Goal: Task Accomplishment & Management: Complete application form

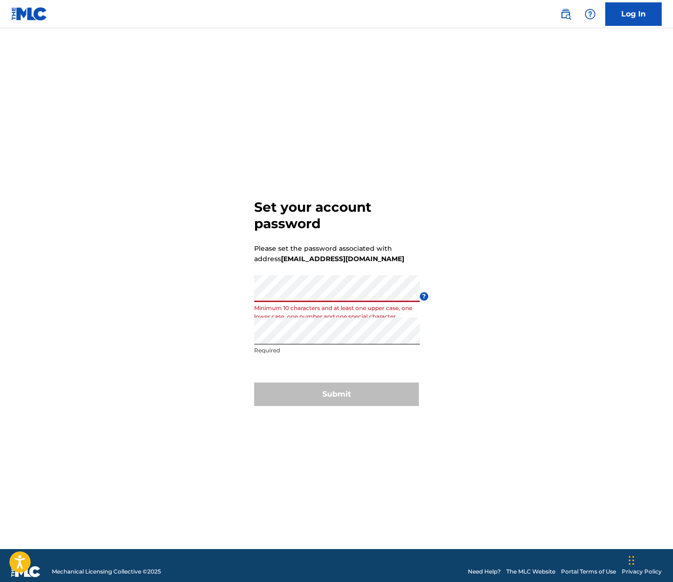
click at [245, 282] on div "Set your account password Please set the password associated with address [EMAI…" at bounding box center [336, 301] width 659 height 498
click at [383, 267] on form "Set your account password Please set the password associated with address [EMAI…" at bounding box center [336, 301] width 165 height 498
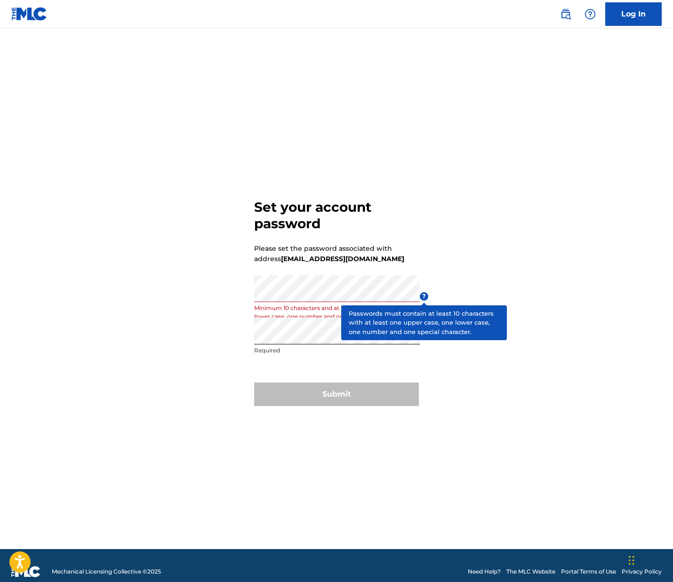
click at [421, 298] on span "?" at bounding box center [424, 296] width 8 height 8
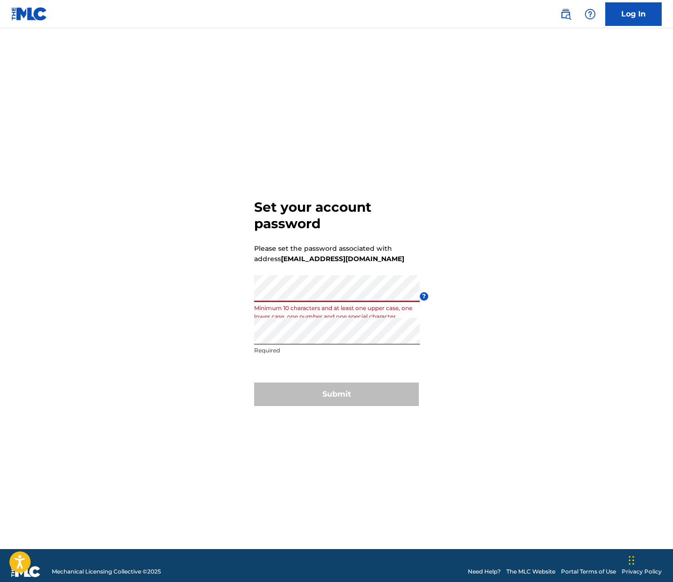
click at [242, 300] on div "Set your account password Please set the password associated with address [EMAI…" at bounding box center [336, 301] width 659 height 498
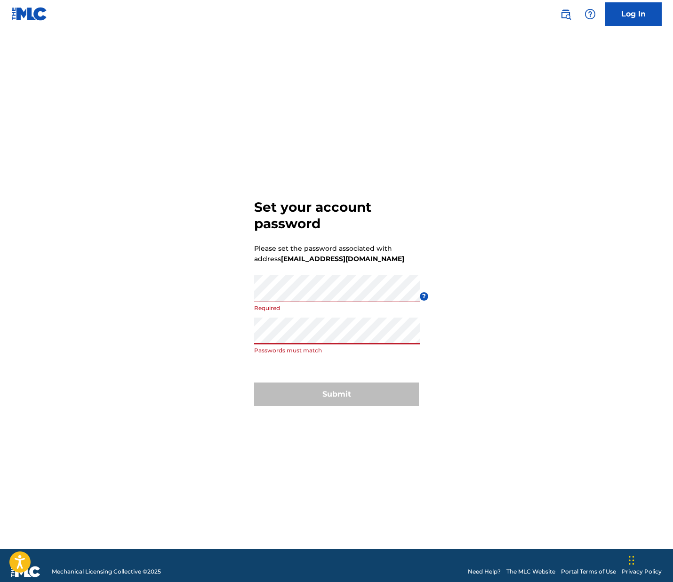
click at [130, 324] on div "Set your account password Please set the password associated with address [EMAI…" at bounding box center [336, 301] width 659 height 498
click at [225, 289] on div "Set your account password Please set the password associated with address [EMAI…" at bounding box center [336, 301] width 659 height 498
click at [293, 355] on div "Re enter password Required" at bounding box center [337, 339] width 166 height 42
click at [293, 352] on p "Required" at bounding box center [337, 351] width 166 height 8
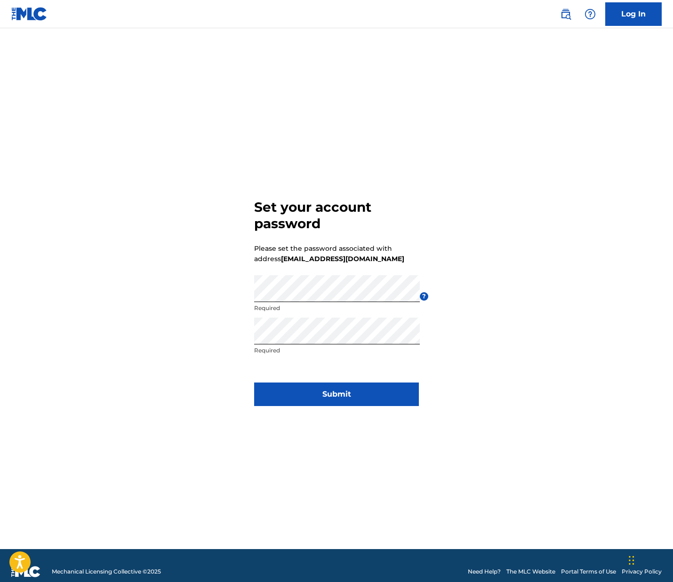
click at [333, 392] on button "Submit" at bounding box center [336, 395] width 165 height 24
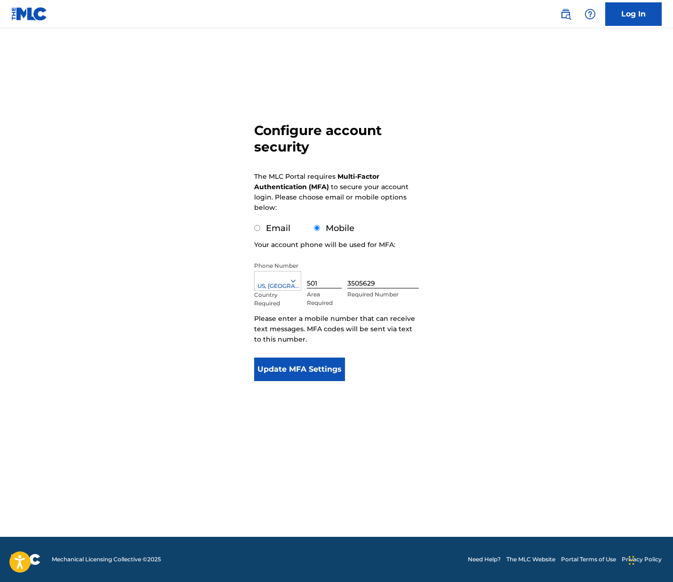
click at [321, 371] on button "Update MFA Settings" at bounding box center [299, 370] width 91 height 24
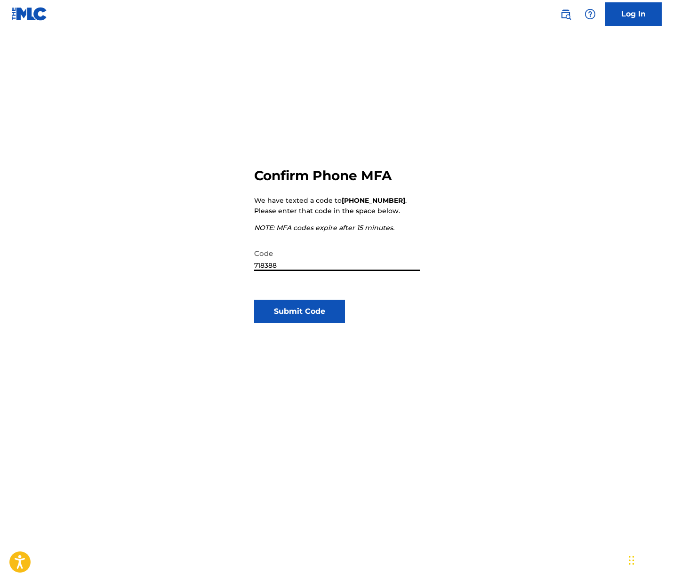
type input "718388"
click at [284, 306] on button "Submit Code" at bounding box center [299, 312] width 91 height 24
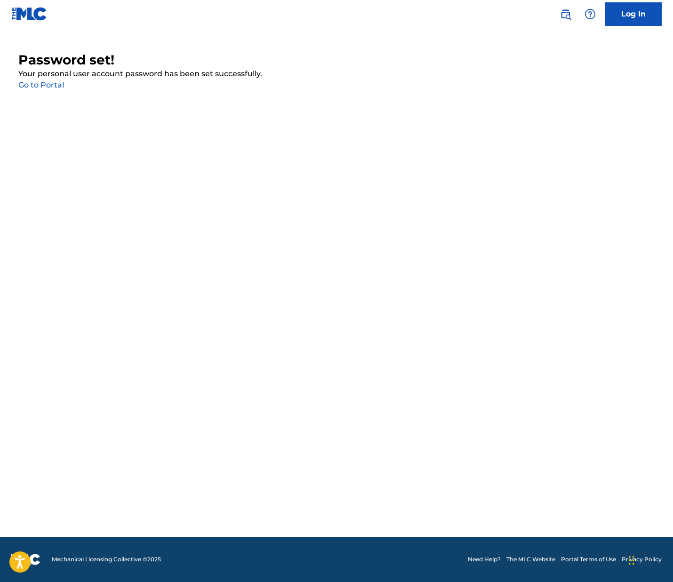
click at [51, 83] on link "Go to Portal" at bounding box center [41, 85] width 46 height 9
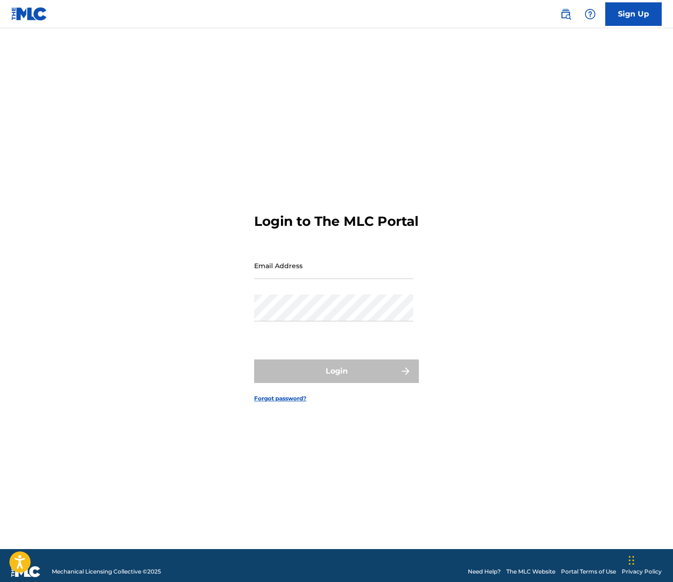
click at [420, 180] on div "Login to The MLC Portal Email Address Password Login Forgot password?" at bounding box center [336, 301] width 659 height 498
click at [315, 279] on input "Email Address" at bounding box center [333, 265] width 159 height 27
type input "[EMAIL_ADDRESS][DOMAIN_NAME]"
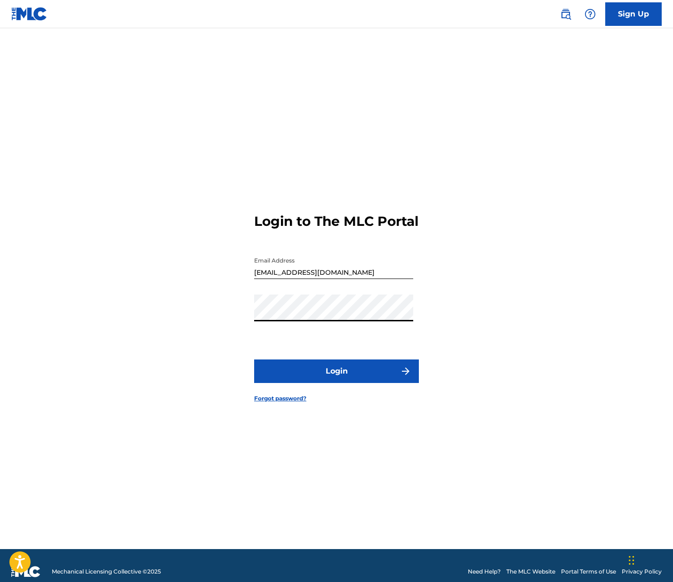
click at [218, 318] on div "Login to The MLC Portal Email Address [EMAIL_ADDRESS][DOMAIN_NAME] Password Log…" at bounding box center [336, 301] width 659 height 498
click at [354, 291] on div "Email Address [EMAIL_ADDRESS][DOMAIN_NAME]" at bounding box center [333, 273] width 159 height 42
click at [345, 379] on button "Login" at bounding box center [336, 372] width 165 height 24
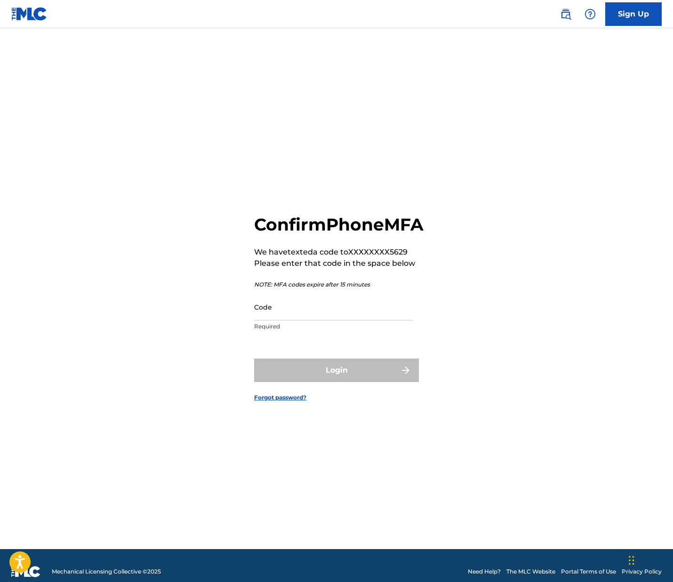
click at [327, 317] on input "Code" at bounding box center [333, 307] width 159 height 27
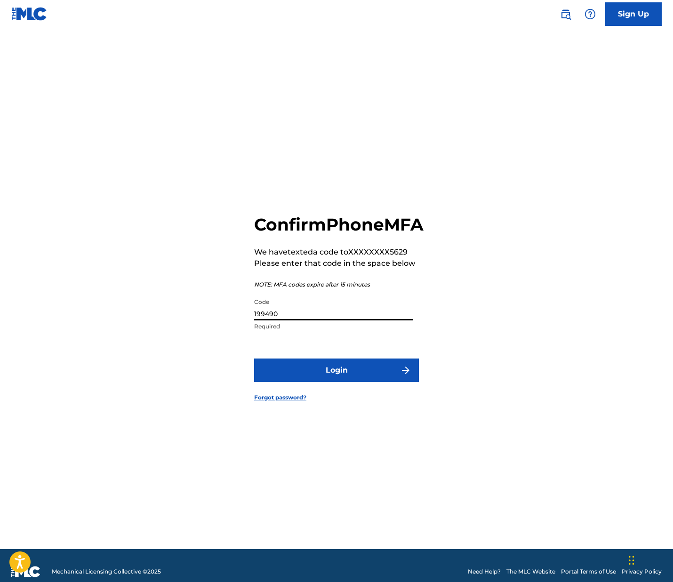
type input "199490"
click at [335, 382] on button "Login" at bounding box center [336, 371] width 165 height 24
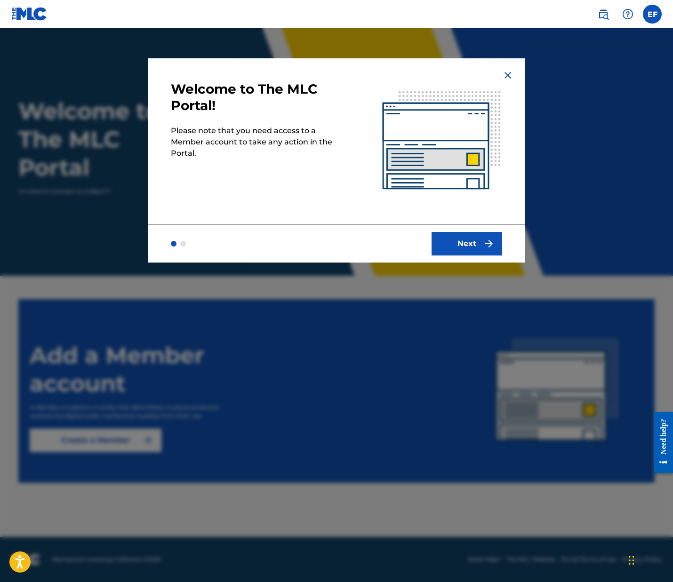
click at [475, 246] on button "Next" at bounding box center [467, 244] width 71 height 24
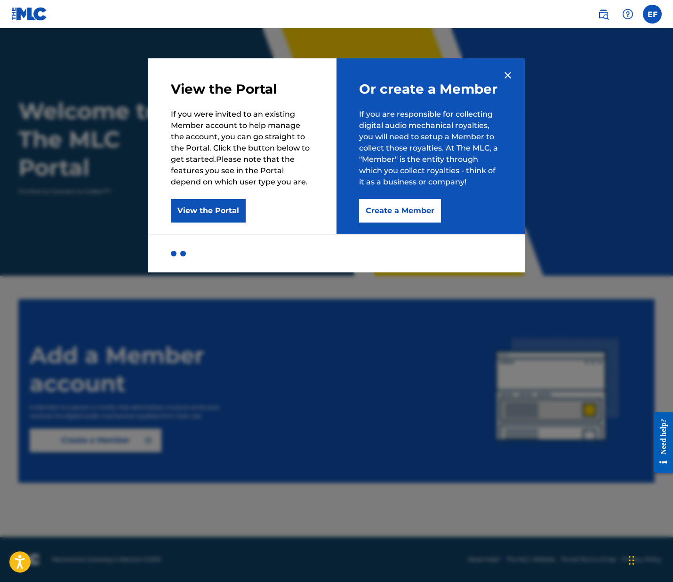
click at [409, 218] on button "Create a Member" at bounding box center [400, 211] width 82 height 24
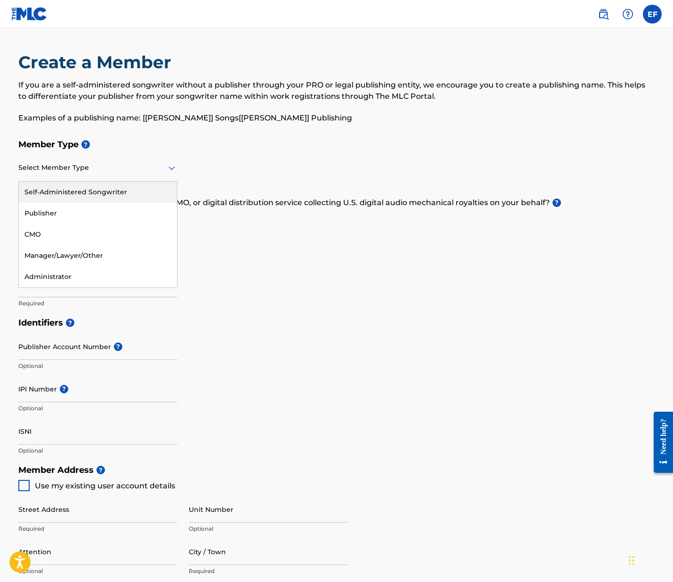
click at [170, 166] on icon at bounding box center [171, 167] width 11 height 11
click at [127, 190] on div "Self-Administered Songwriter" at bounding box center [98, 192] width 158 height 21
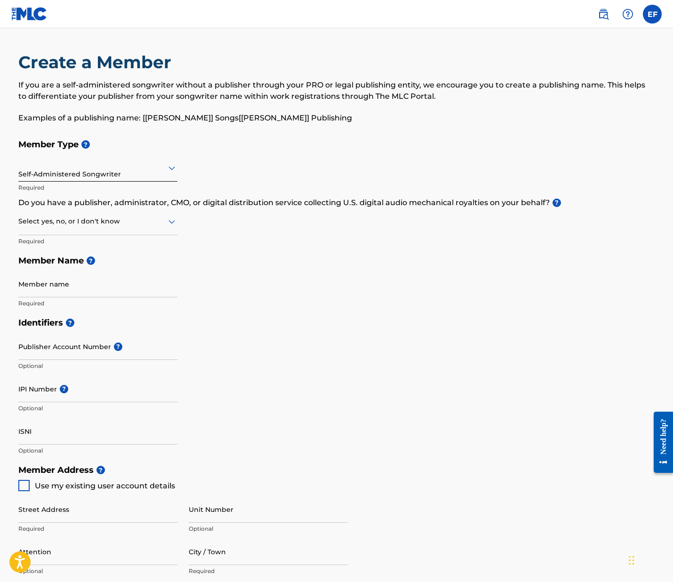
click at [175, 221] on icon at bounding box center [172, 222] width 7 height 4
click at [104, 265] on div "No" at bounding box center [98, 267] width 158 height 21
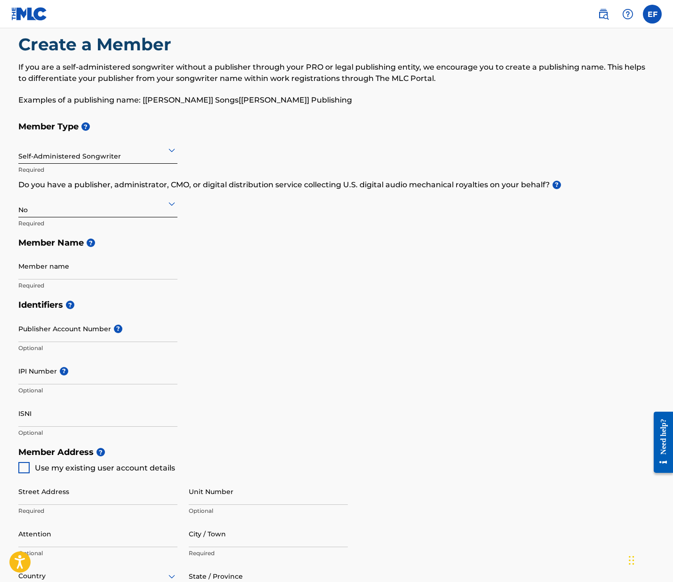
scroll to position [50, 0]
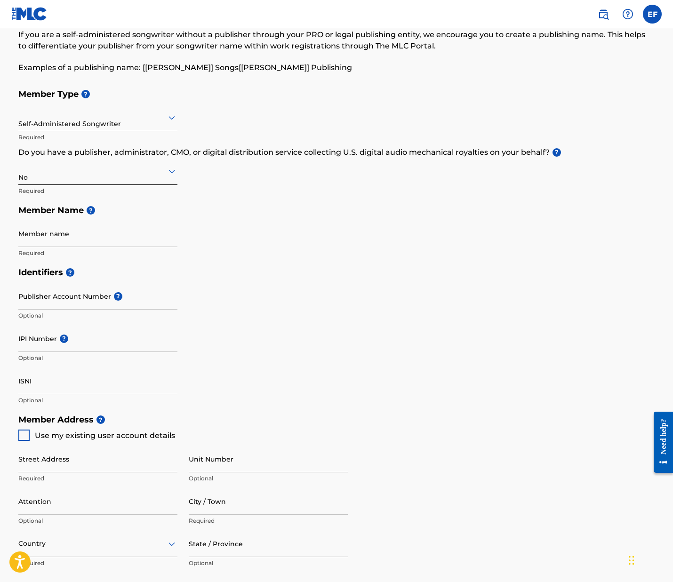
click at [174, 171] on icon at bounding box center [172, 172] width 7 height 4
click at [65, 218] on div "No" at bounding box center [98, 216] width 158 height 21
type input "Far Above Rubies"
click at [269, 262] on div "Member Type ? Self-Administered Songwriter Required Do you have a publisher, ad…" at bounding box center [336, 173] width 637 height 178
click at [188, 250] on div "Member Type ? Self-Administered Songwriter Required Do you have a publisher, ad…" at bounding box center [336, 173] width 637 height 178
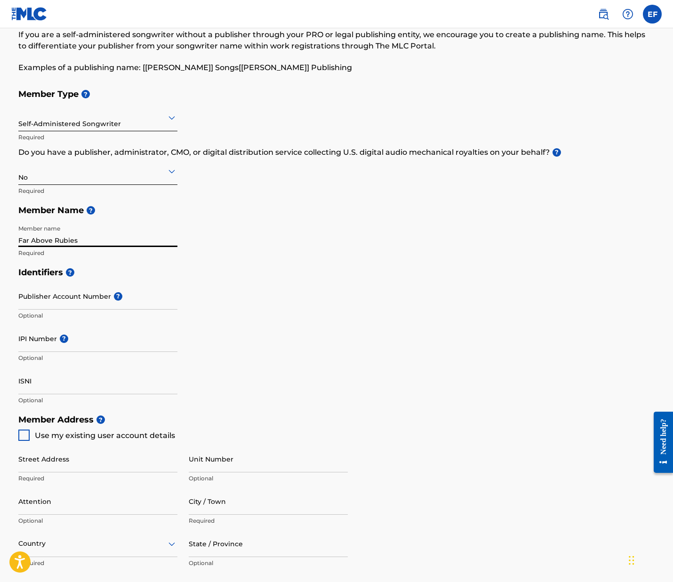
click at [177, 244] on input "Far Above Rubies" at bounding box center [97, 233] width 159 height 27
click at [174, 240] on input "Far Above Rubies" at bounding box center [97, 233] width 159 height 27
click at [170, 238] on input "Far Above Rubies" at bounding box center [97, 233] width 159 height 27
click at [129, 236] on input "Far Above Rubies" at bounding box center [97, 233] width 159 height 27
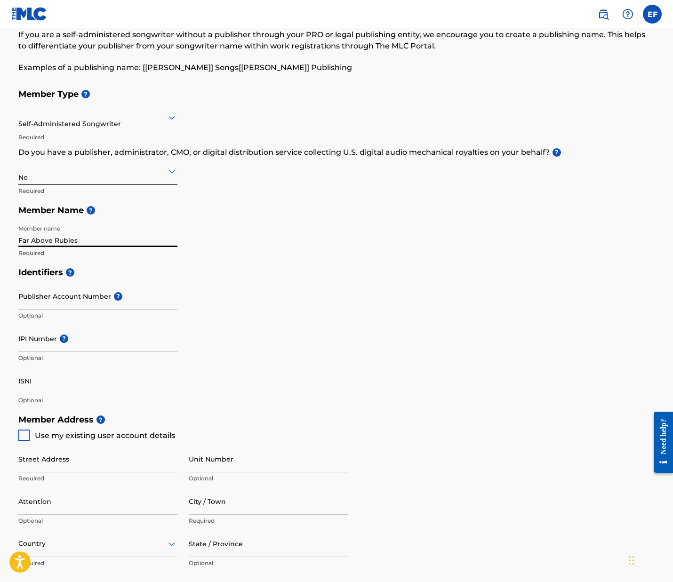
drag, startPoint x: 121, startPoint y: 238, endPoint x: -34, endPoint y: 230, distance: 155.1
click at [0, 230] on html "Accessibility Screen-Reader Guide, Feedback, and Issue Reporting | New window E…" at bounding box center [336, 241] width 673 height 582
click at [95, 205] on h5 "Member Name ?" at bounding box center [336, 211] width 637 height 20
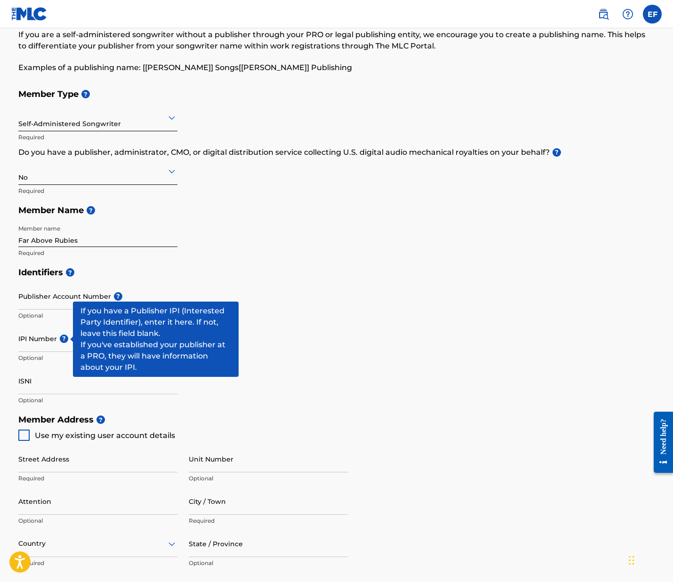
click at [63, 338] on span "?" at bounding box center [64, 339] width 8 height 8
click at [63, 338] on input "IPI Number ?" at bounding box center [97, 338] width 159 height 27
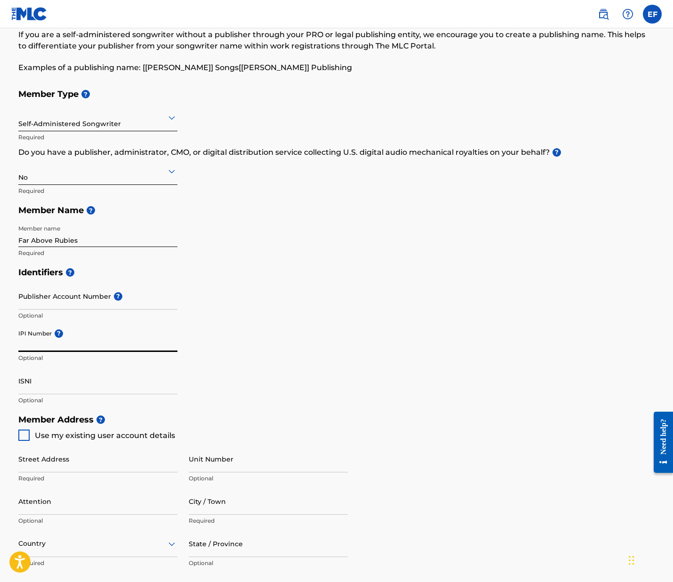
click at [48, 345] on input "IPI Number ?" at bounding box center [97, 338] width 159 height 27
paste input "#338541065"
click at [21, 344] on input "#338541065" at bounding box center [97, 338] width 159 height 27
type input "338541065"
click at [238, 371] on div "Identifiers ? Publisher Account Number ? Optional IPI Number ? 338541065 Option…" at bounding box center [336, 336] width 637 height 147
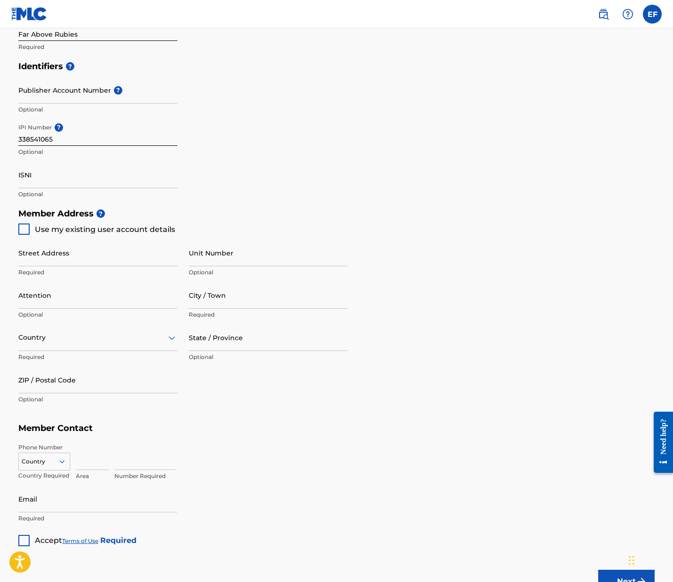
scroll to position [305, 0]
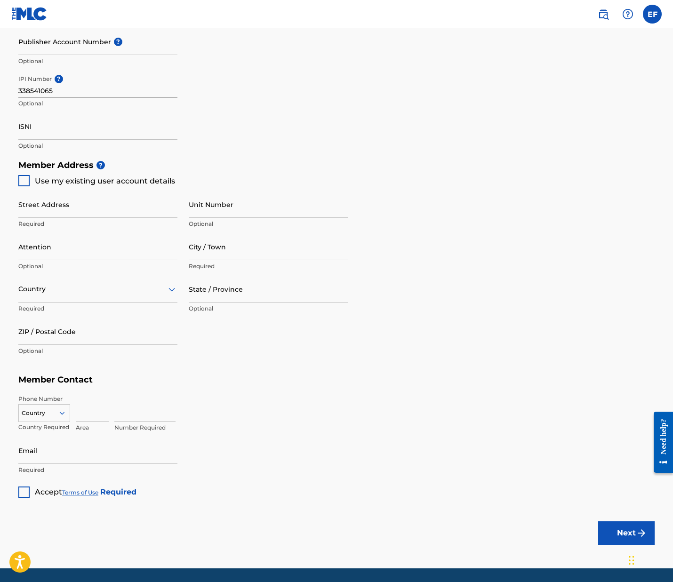
click at [25, 180] on div at bounding box center [23, 180] width 11 height 11
type input "PO Box 7274"
type input "Carmel-by-the-Sea"
type input "93921"
type input "501"
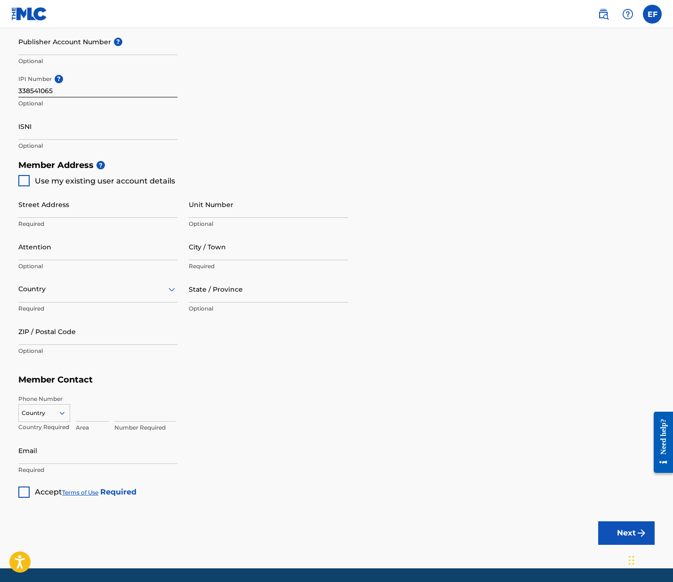
type input "3505629"
type input "[EMAIL_ADDRESS][DOMAIN_NAME]"
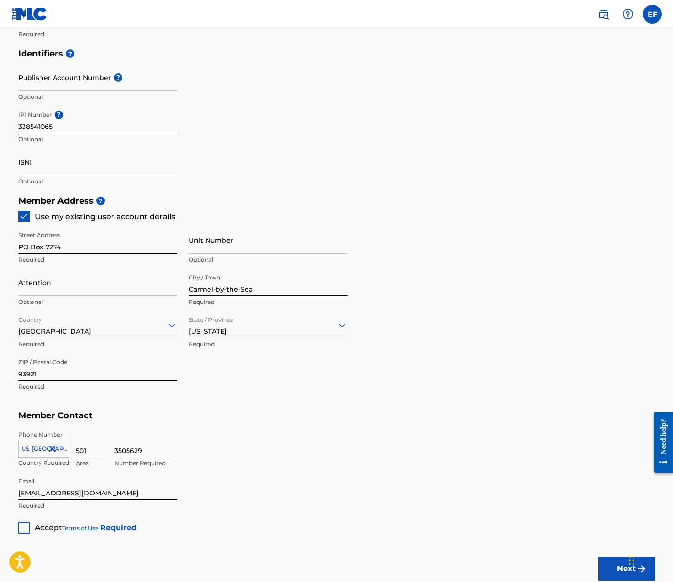
scroll to position [0, 0]
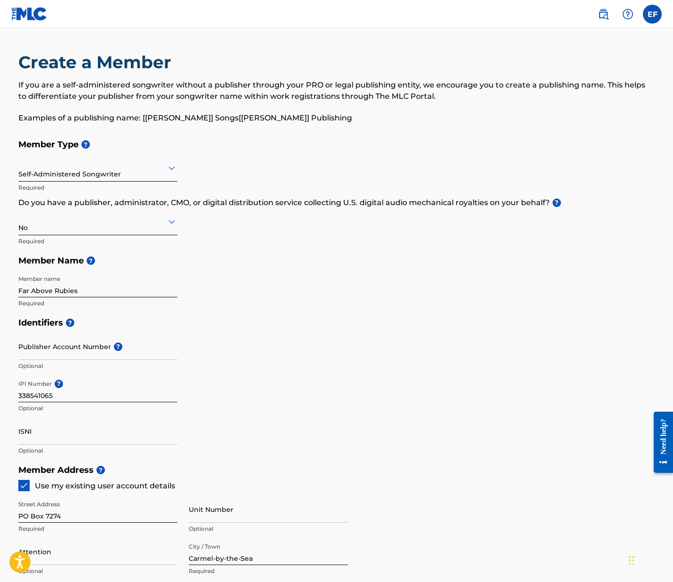
click at [396, 320] on h5 "Identifiers ?" at bounding box center [336, 323] width 637 height 20
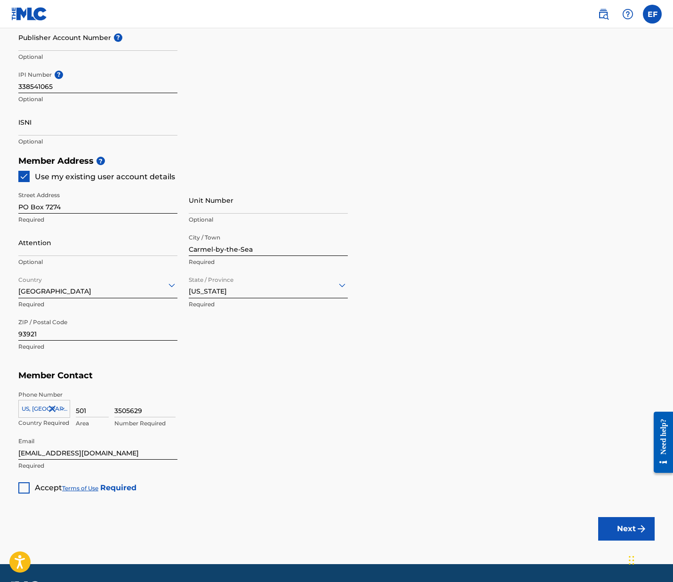
scroll to position [311, 0]
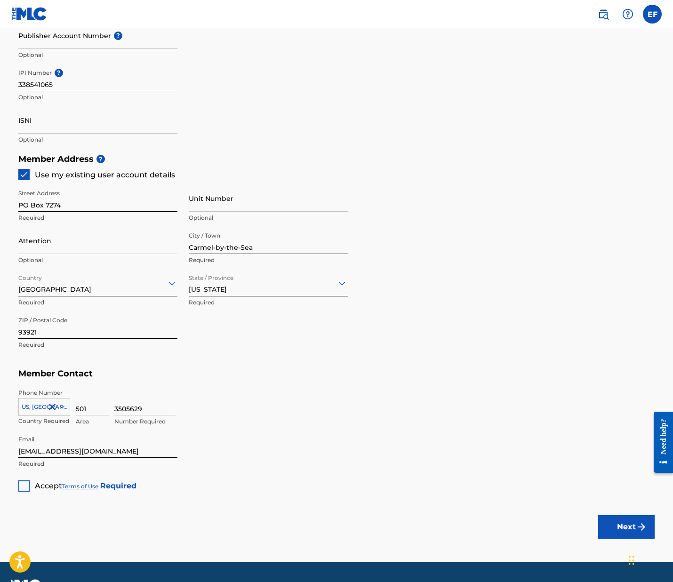
click at [24, 488] on div at bounding box center [23, 486] width 11 height 11
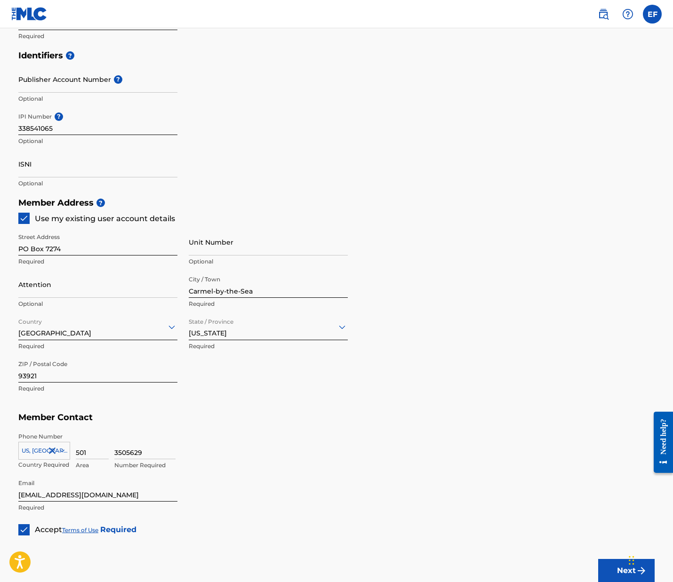
scroll to position [335, 0]
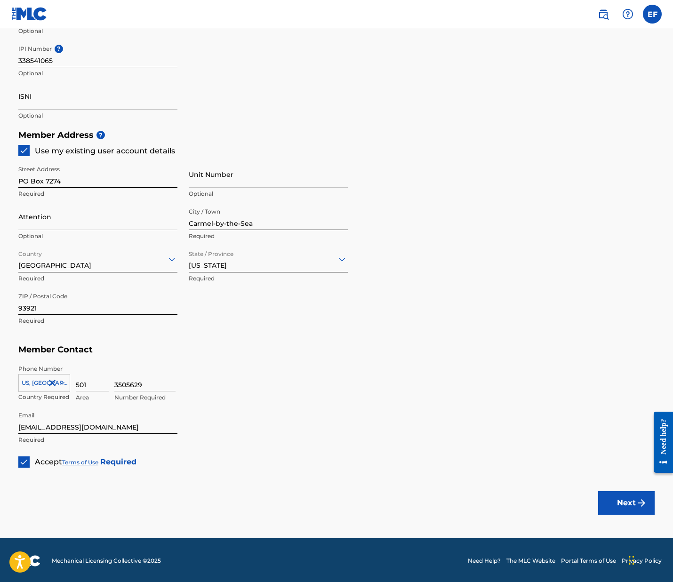
click at [626, 501] on button "Next" at bounding box center [626, 504] width 57 height 24
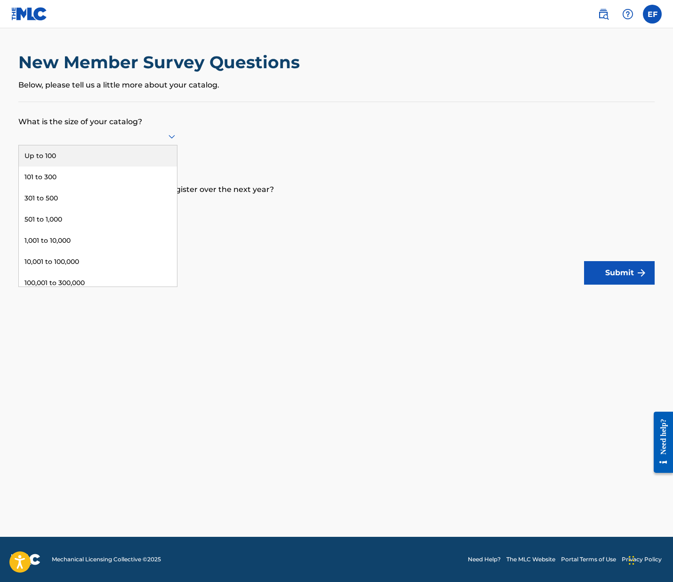
click at [170, 139] on icon at bounding box center [171, 136] width 11 height 11
click at [48, 163] on div "Up to 100" at bounding box center [98, 155] width 158 height 21
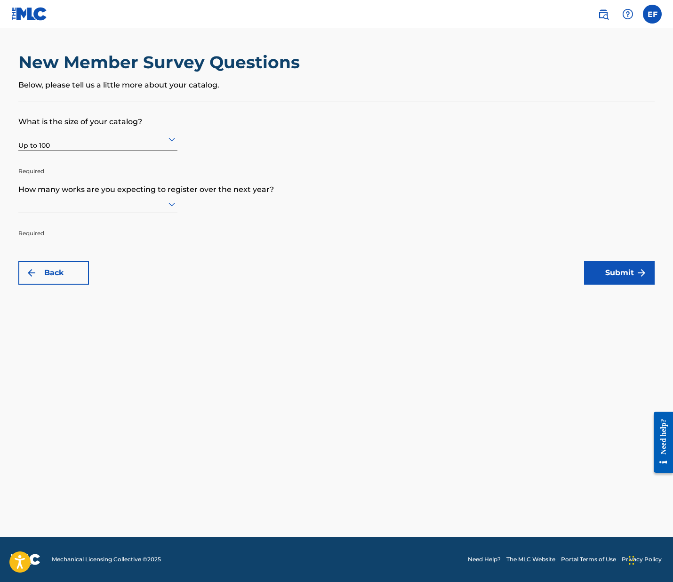
click at [170, 206] on icon at bounding box center [171, 204] width 11 height 11
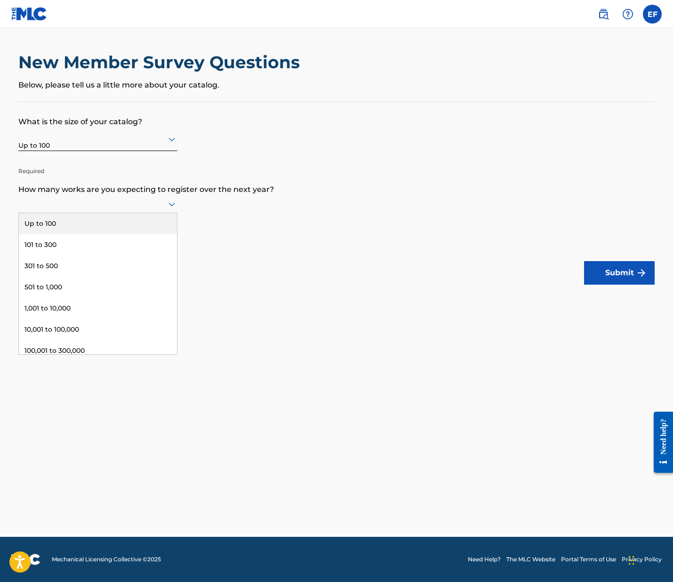
click at [120, 230] on div "Up to 100" at bounding box center [98, 223] width 158 height 21
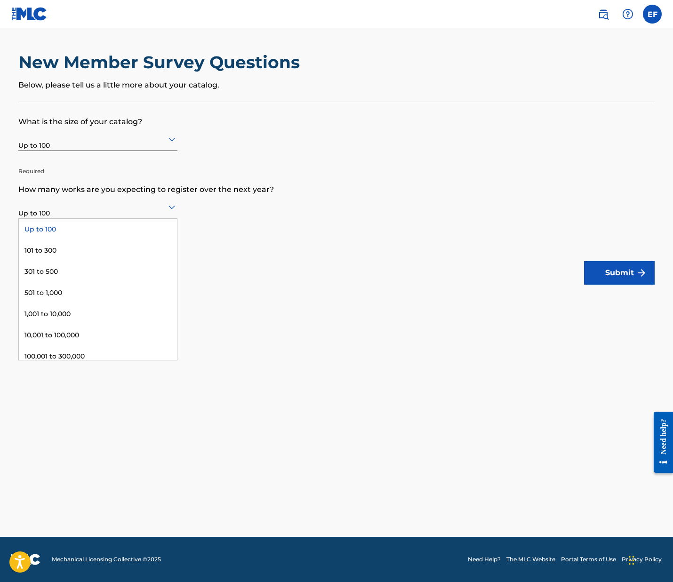
click at [165, 204] on div at bounding box center [97, 207] width 159 height 12
click at [246, 209] on form "What is the size of your catalog? Up to 100 Required How many works are you exp…" at bounding box center [336, 193] width 637 height 183
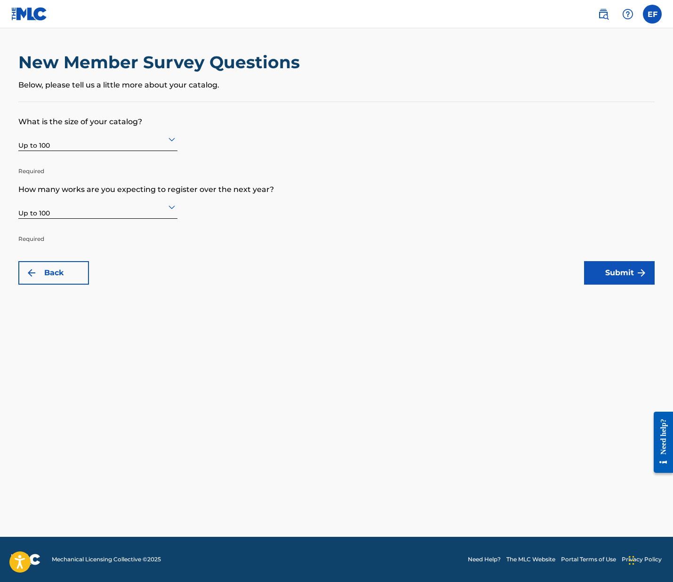
click at [634, 277] on button "Submit" at bounding box center [619, 273] width 71 height 24
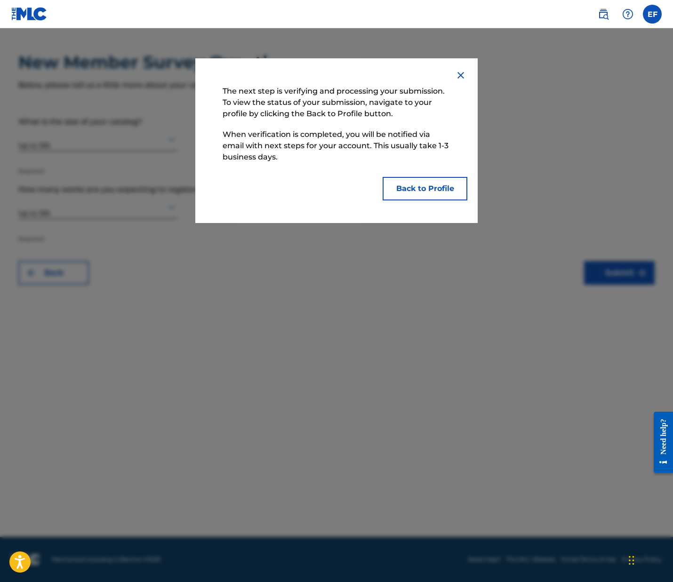
click at [438, 190] on button "Back to Profile" at bounding box center [425, 189] width 85 height 24
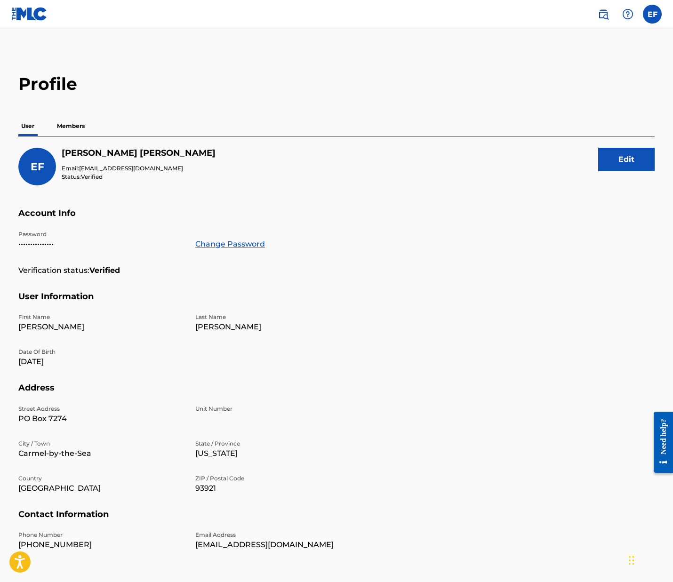
click at [83, 125] on p "Members" at bounding box center [70, 126] width 33 height 20
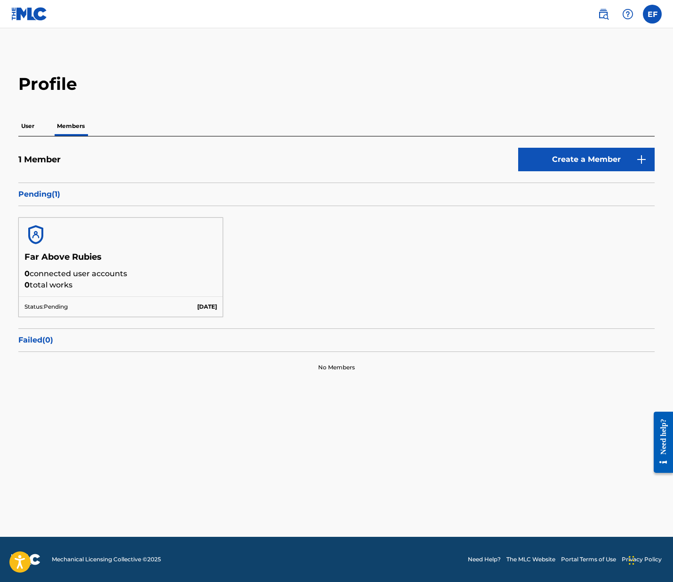
click at [45, 197] on p "Pending ( 1 )" at bounding box center [336, 194] width 637 height 11
click at [27, 126] on p "User" at bounding box center [27, 126] width 19 height 20
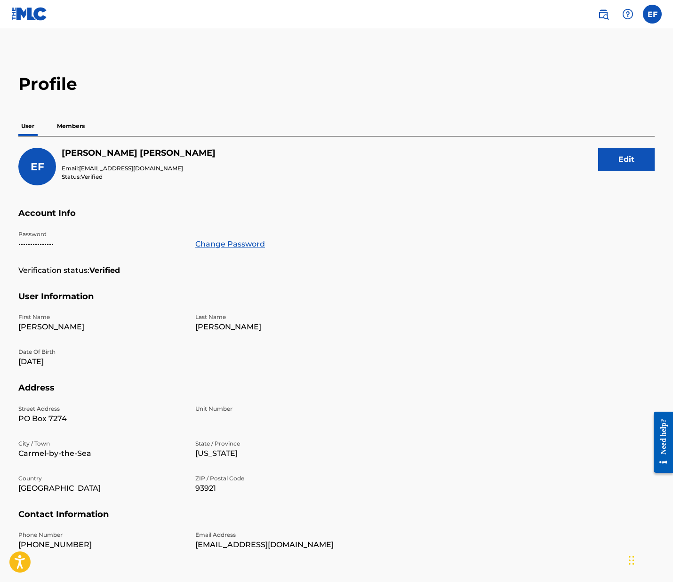
click at [68, 123] on p "Members" at bounding box center [70, 126] width 33 height 20
